Goal: Information Seeking & Learning: Check status

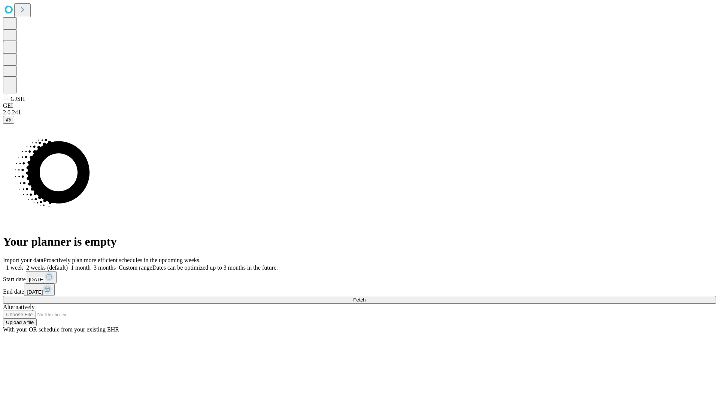
click at [366, 297] on span "Fetch" at bounding box center [359, 300] width 12 height 6
